Goal: Task Accomplishment & Management: Complete application form

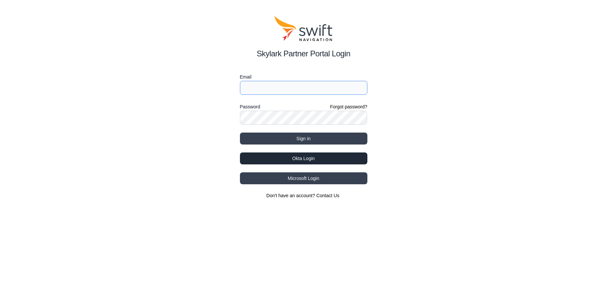
type input "[EMAIL_ADDRESS][DOMAIN_NAME]"
click at [309, 157] on button "Okta Login" at bounding box center [303, 159] width 127 height 12
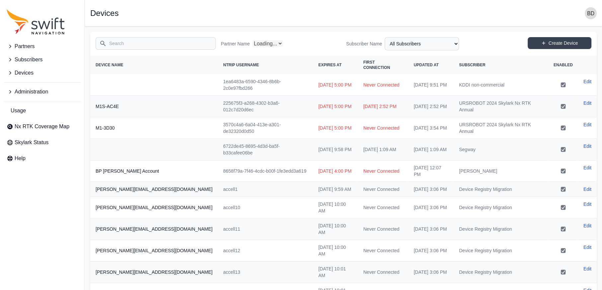
click at [28, 43] on span "Partners" at bounding box center [25, 46] width 20 height 8
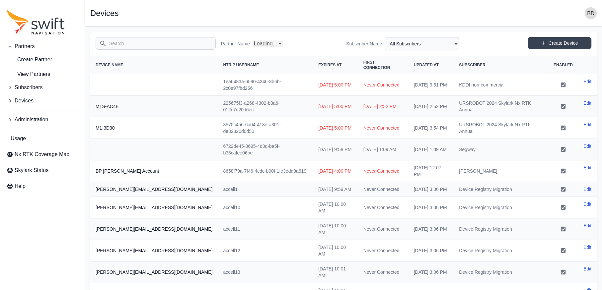
select select "Partner Name"
click at [154, 39] on input "Search" at bounding box center [156, 43] width 120 height 13
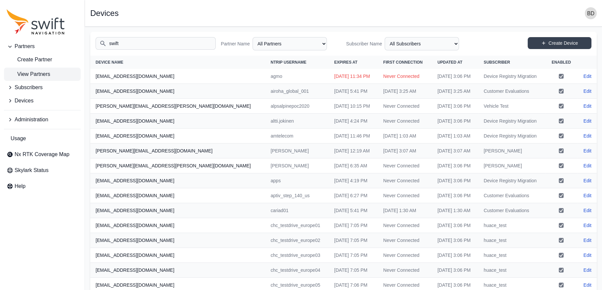
type input "swift"
click at [56, 73] on link "View Partners" at bounding box center [42, 74] width 77 height 13
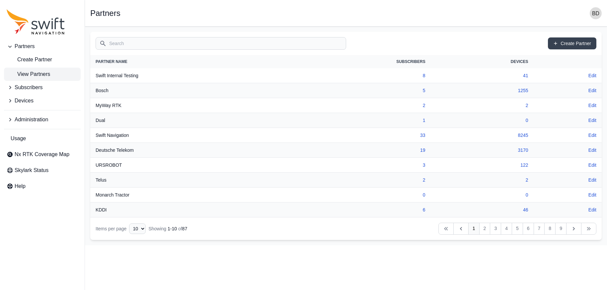
click at [144, 45] on input "Search" at bounding box center [221, 43] width 250 height 13
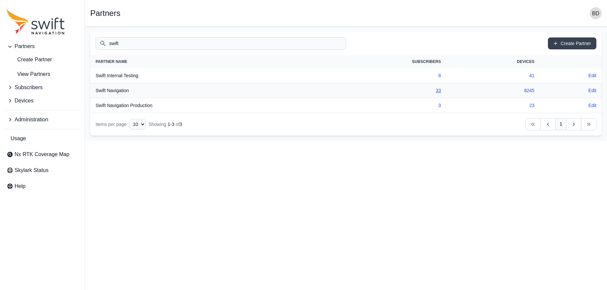
type input "swift"
click at [440, 104] on link "3" at bounding box center [439, 105] width 3 height 5
select select "16a53083-e077-420f-840e-1be653db4d04"
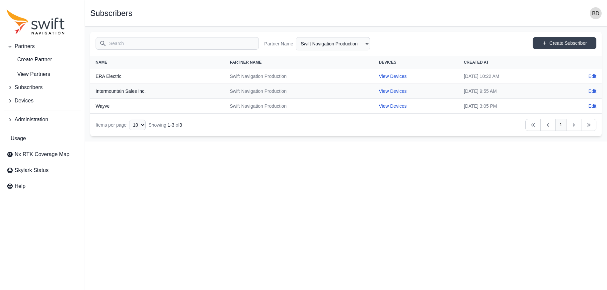
click at [325, 142] on html "Partners Create Partner View Partners Subscribers Devices Administration Usage …" at bounding box center [303, 71] width 607 height 142
click at [550, 45] on link "Create Subscriber" at bounding box center [564, 43] width 64 height 12
select select "16a53083-e077-420f-840e-1be653db4d04"
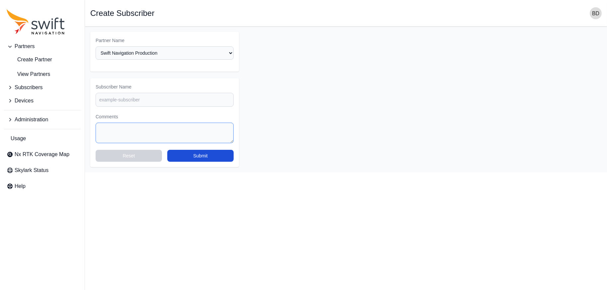
click at [133, 131] on textarea "Comments" at bounding box center [165, 133] width 138 height 21
click at [174, 49] on select "Select a Partner AlpsAlpine [PERSON_NAME] Bad Elf Bench Mark Equipment & Suppli…" at bounding box center [165, 52] width 138 height 13
drag, startPoint x: 363, startPoint y: 125, endPoint x: 351, endPoint y: 121, distance: 12.3
click at [362, 125] on form "Partner Name Select a Partner AlpsAlpine [PERSON_NAME] Bad Elf Bench Mark Equip…" at bounding box center [345, 99] width 511 height 135
click at [165, 98] on input "Subscriber Name" at bounding box center [165, 100] width 138 height 14
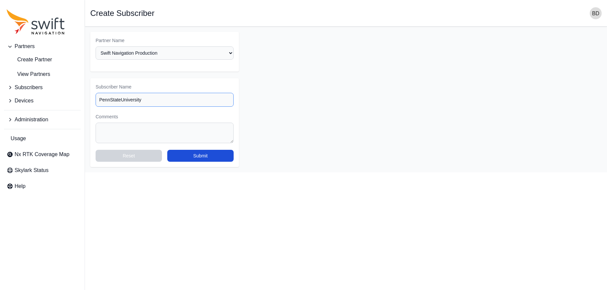
type input "PennStateUniversity"
click at [182, 139] on textarea "Comments" at bounding box center [165, 133] width 138 height 21
click at [192, 154] on button "Submit" at bounding box center [200, 156] width 66 height 12
select select "16a53083-e077-420f-840e-1be653db4d04"
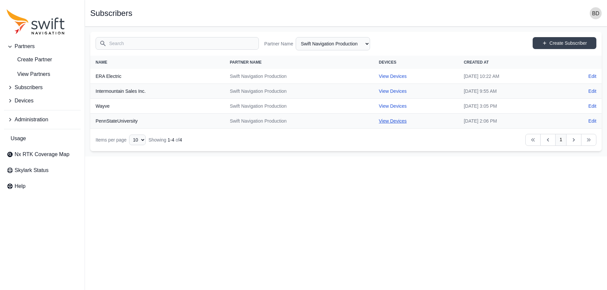
click at [379, 119] on link "View Devices" at bounding box center [393, 120] width 28 height 5
select select "d8b06dad-b4f7-4716-92ad-80d92700525e"
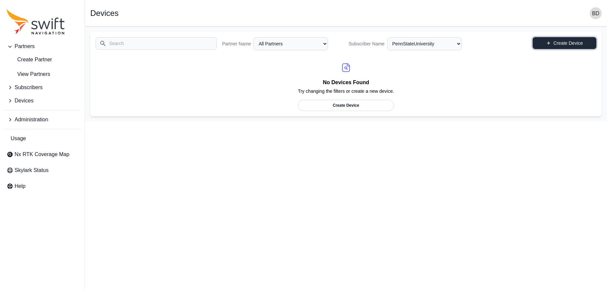
click at [568, 45] on link "Create Device" at bounding box center [564, 43] width 64 height 12
select select "ab3272ce-40d0-4c94-a524-96a758ab755c"
select select "d8b06dad-b4f7-4716-92ad-80d92700525e"
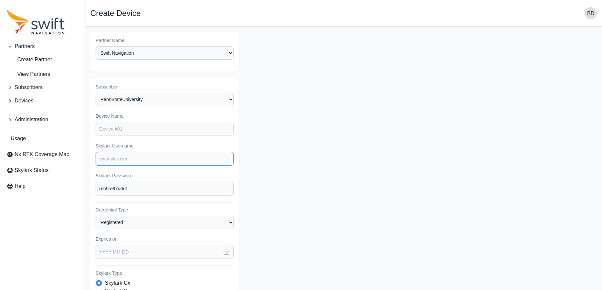
click at [145, 152] on input "Skylark Username" at bounding box center [165, 159] width 138 height 14
click at [147, 127] on input "Device Name" at bounding box center [165, 129] width 138 height 14
click at [133, 161] on input "Skylark Username" at bounding box center [165, 159] width 138 height 14
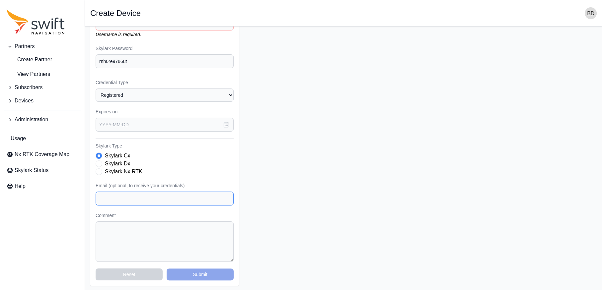
click at [125, 195] on input "Email (optional, to receive your credentials)" at bounding box center [165, 199] width 138 height 14
paste input "[EMAIL_ADDRESS][DOMAIN_NAME]"
type input "[EMAIL_ADDRESS][DOMAIN_NAME]"
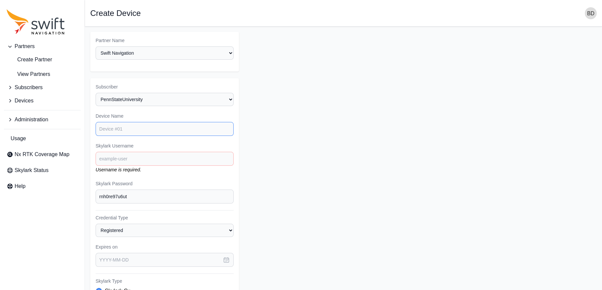
click at [131, 128] on input "Device Name" at bounding box center [165, 129] width 138 height 14
type input "allie"
click at [135, 158] on input "Skylark Username" at bounding box center [165, 159] width 138 height 14
drag, startPoint x: 138, startPoint y: 129, endPoint x: 69, endPoint y: 133, distance: 69.5
click at [69, 133] on div "Partners Create Partner View Partners Subscribers Devices Administration Usage …" at bounding box center [301, 227] width 602 height 400
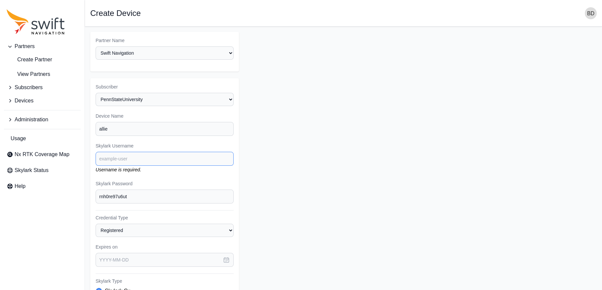
click at [124, 161] on input "Skylark Username" at bounding box center [165, 159] width 138 height 14
paste input "allie"
type input "allie"
click at [230, 253] on button "button" at bounding box center [226, 252] width 15 height 14
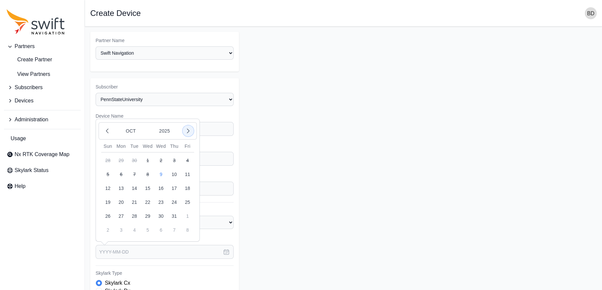
click at [189, 131] on icon "button" at bounding box center [188, 131] width 2 height 4
click at [122, 186] on button "10" at bounding box center [120, 188] width 13 height 13
type input "[DATE]"
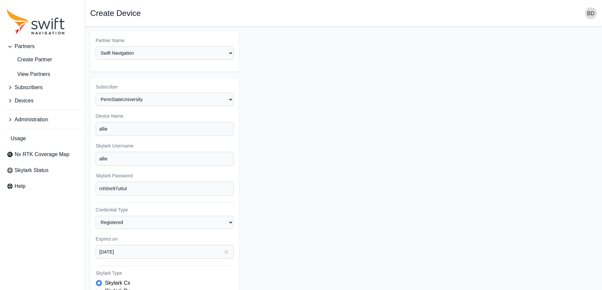
click at [327, 180] on form "Partner Name Select a Partner AlpsAlpine [PERSON_NAME] Bad Elf Bench Mark Equip…" at bounding box center [343, 222] width 506 height 381
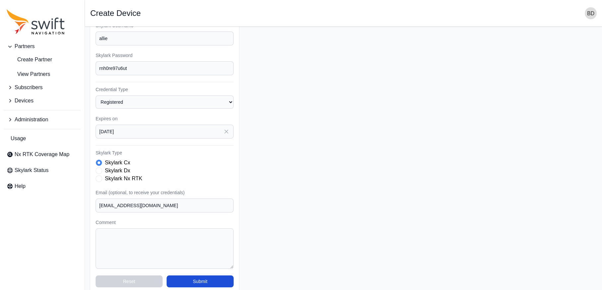
scroll to position [127, 0]
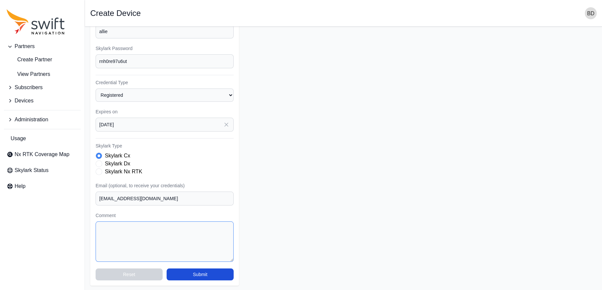
click at [160, 230] on textarea "Comment" at bounding box center [165, 242] width 138 height 40
click at [128, 169] on label "Skylark Nx RTK" at bounding box center [123, 172] width 37 height 8
click at [125, 234] on textarea "Comment" at bounding box center [165, 242] width 138 height 40
paste textarea "20077"
click at [100, 228] on textarea "20077" at bounding box center [165, 242] width 138 height 40
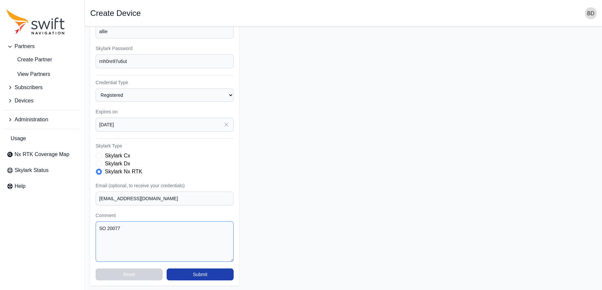
type textarea "SO 20077"
click at [209, 273] on button "Submit" at bounding box center [199, 275] width 67 height 12
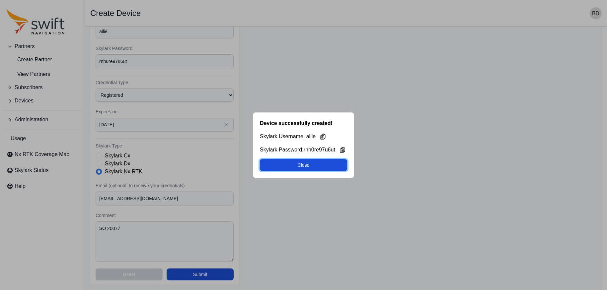
click at [331, 164] on button "Close" at bounding box center [303, 165] width 87 height 12
select select "d8b06dad-b4f7-4716-92ad-80d92700525e"
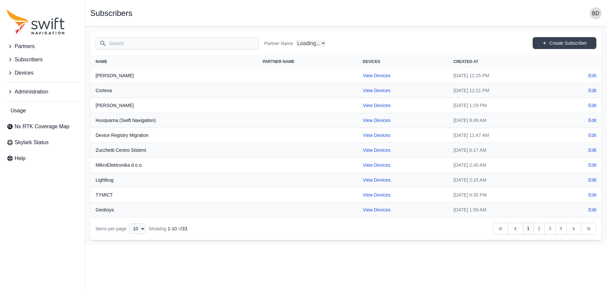
click at [122, 135] on th "Device Registry Migration" at bounding box center [173, 135] width 167 height 15
click at [362, 134] on link "View Devices" at bounding box center [376, 135] width 28 height 5
select select "7e8434a2-c6ea-49f0-86b6-41d2490d7345"
